Goal: Information Seeking & Learning: Learn about a topic

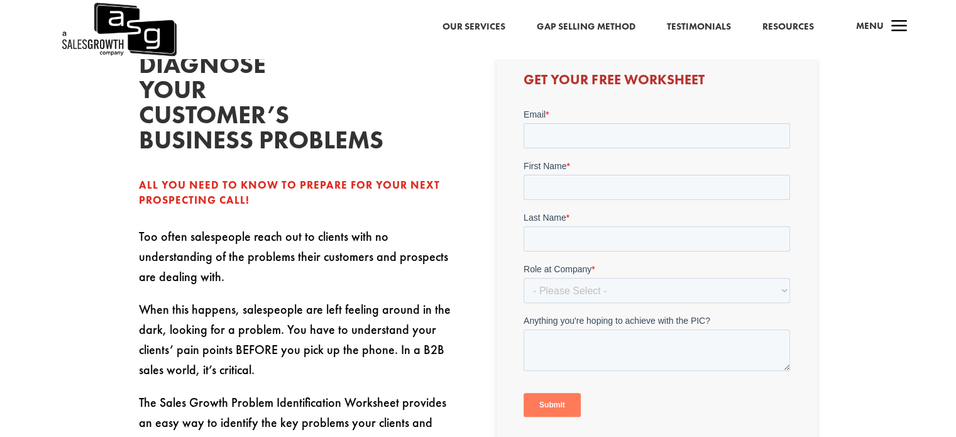
scroll to position [314, 0]
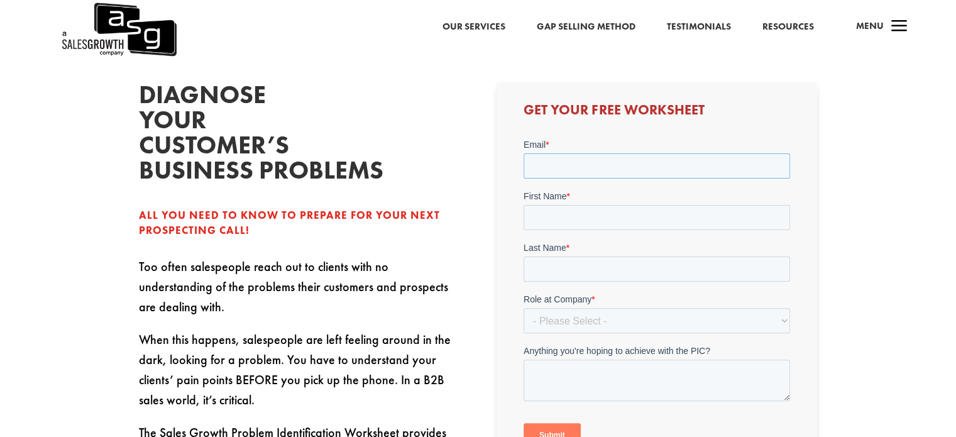
click at [626, 165] on input "Email *" at bounding box center [657, 165] width 267 height 25
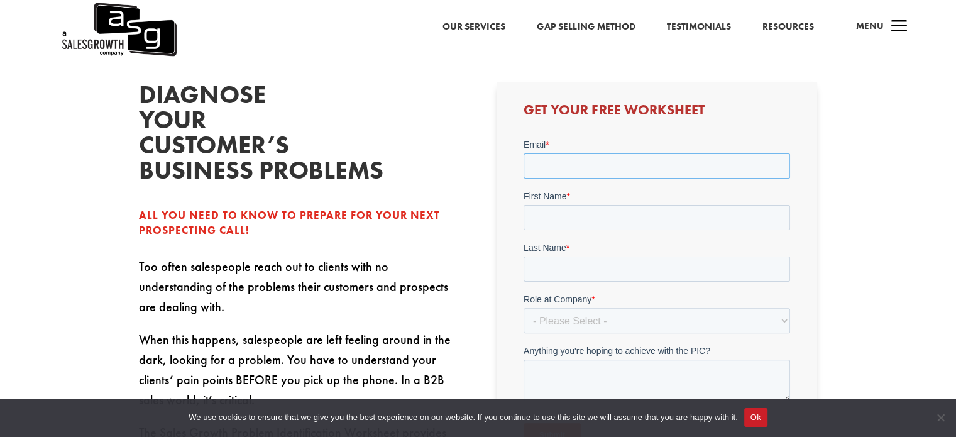
type input "[PERSON_NAME][EMAIL_ADDRESS][DOMAIN_NAME]"
type input "[PERSON_NAME]"
type input "batra"
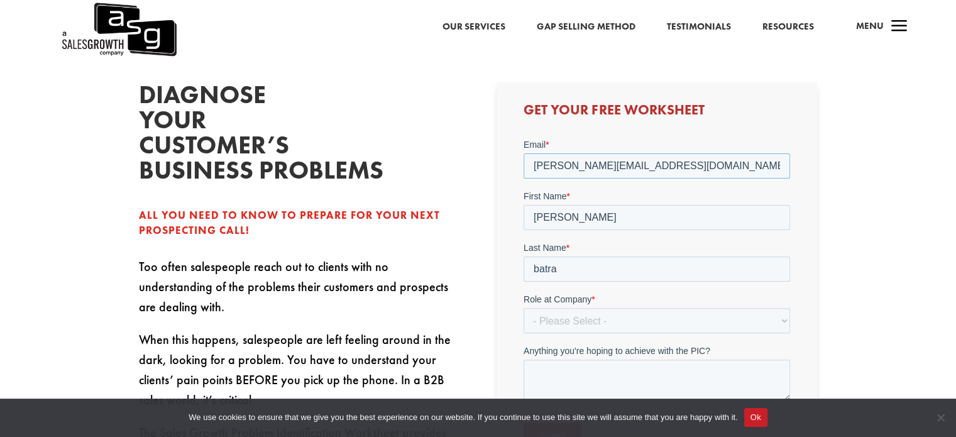
scroll to position [377, 0]
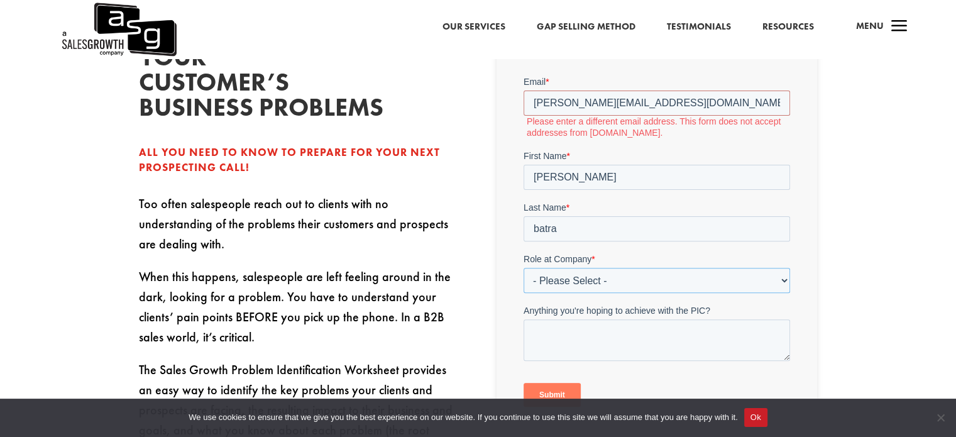
click at [647, 281] on select "- Please Select - C-Level (CRO, CSO, etc) Senior Leadership (VP of Sales, VP of…" at bounding box center [657, 280] width 267 height 25
select select "Individual Contributor (AE, SDR, CSM, etc)"
click at [524, 268] on select "- Please Select - C-Level (CRO, CSO, etc) Senior Leadership (VP of Sales, VP of…" at bounding box center [657, 280] width 267 height 25
click at [370, 161] on div "All you need to know to prepare for your next prospecting call!" at bounding box center [299, 160] width 321 height 30
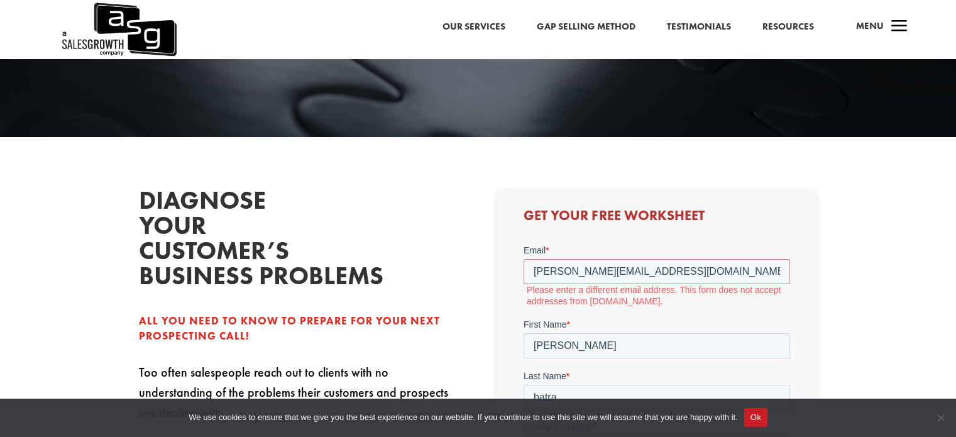
scroll to position [189, 0]
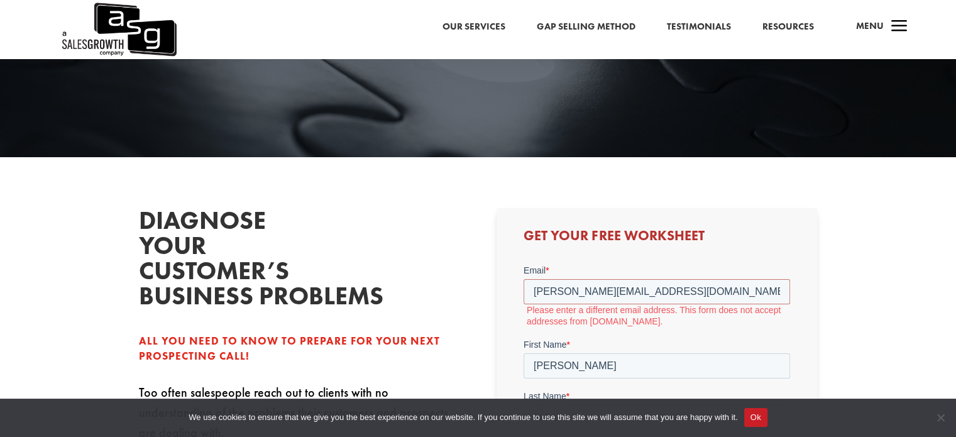
click at [472, 27] on link "Our Services" at bounding box center [474, 27] width 63 height 16
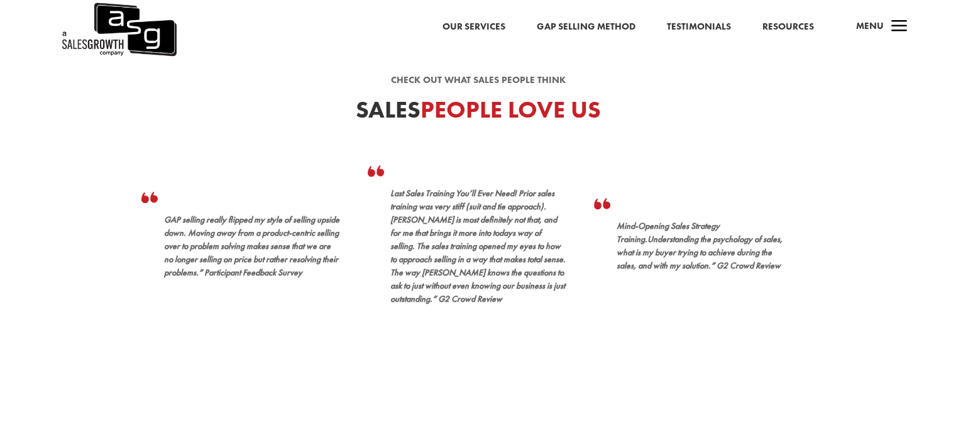
scroll to position [377, 0]
